Goal: Download file/media

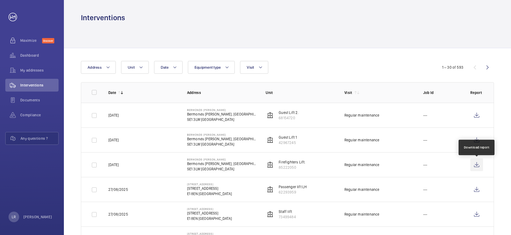
click at [477, 164] on wm-front-icon-button at bounding box center [476, 164] width 13 height 13
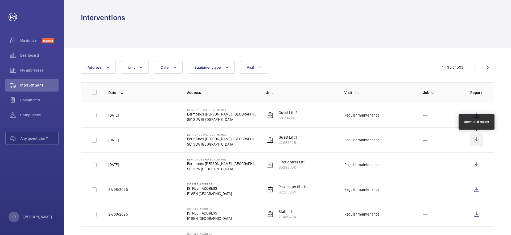
click at [477, 137] on wm-front-icon-button at bounding box center [476, 140] width 13 height 13
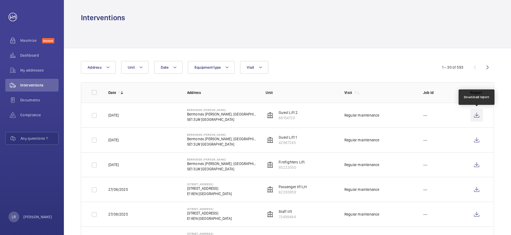
click at [476, 115] on wm-front-icon-button at bounding box center [476, 115] width 13 height 13
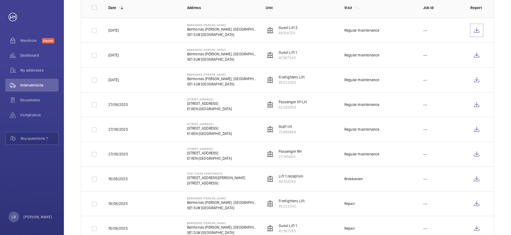
scroll to position [87, 0]
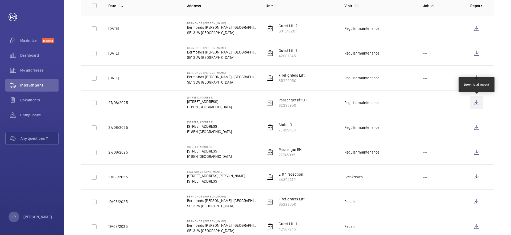
click at [476, 103] on wm-front-icon-button at bounding box center [476, 102] width 13 height 13
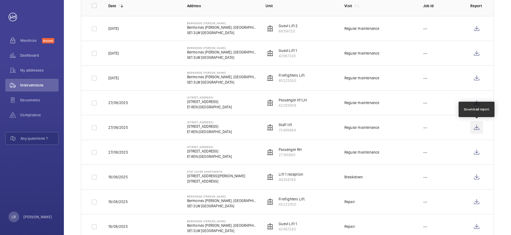
click at [477, 130] on wm-front-icon-button at bounding box center [476, 127] width 13 height 13
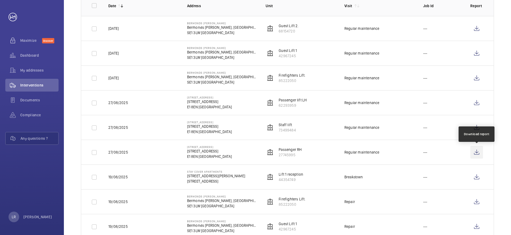
click at [475, 152] on wm-front-icon-button at bounding box center [476, 152] width 13 height 13
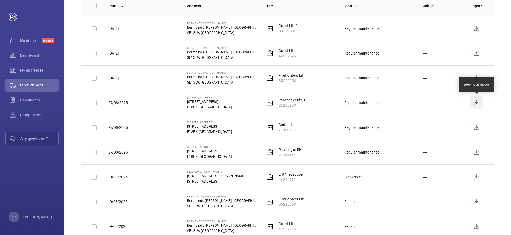
click at [478, 104] on wm-front-icon-button at bounding box center [476, 102] width 13 height 13
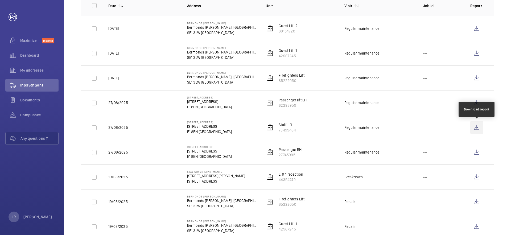
click at [477, 127] on wm-front-icon-button at bounding box center [476, 127] width 13 height 13
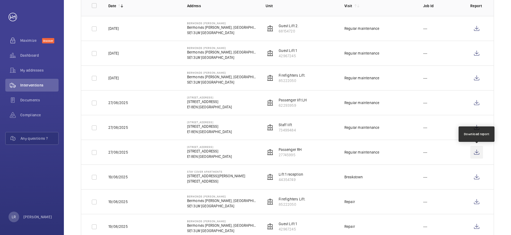
click at [477, 151] on wm-front-icon-button at bounding box center [476, 152] width 13 height 13
